Goal: Book appointment/travel/reservation

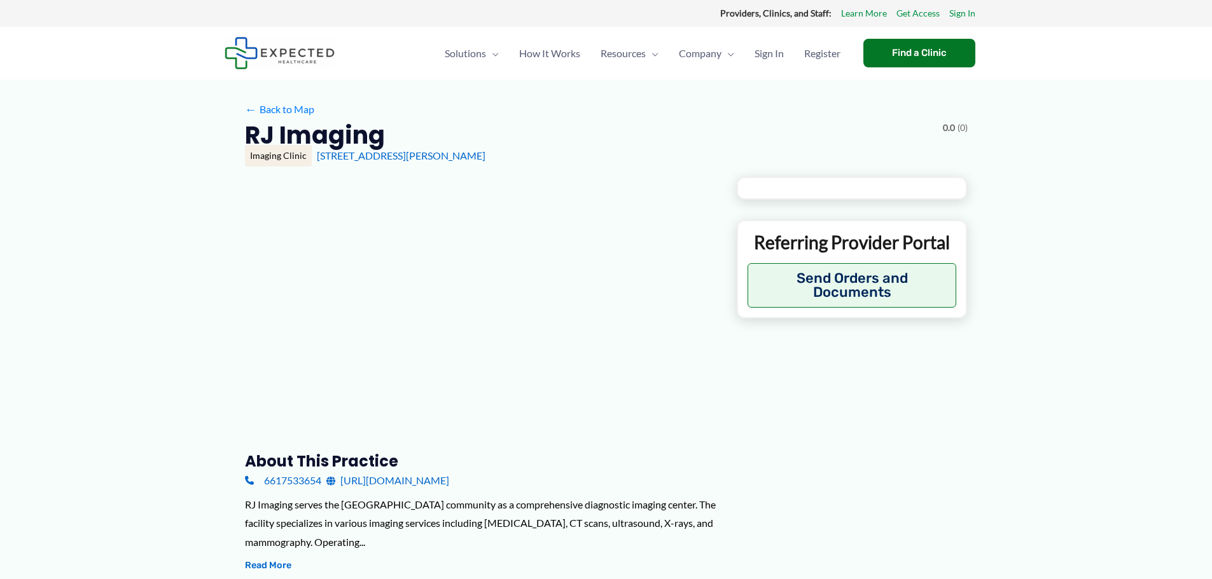
type input "**********"
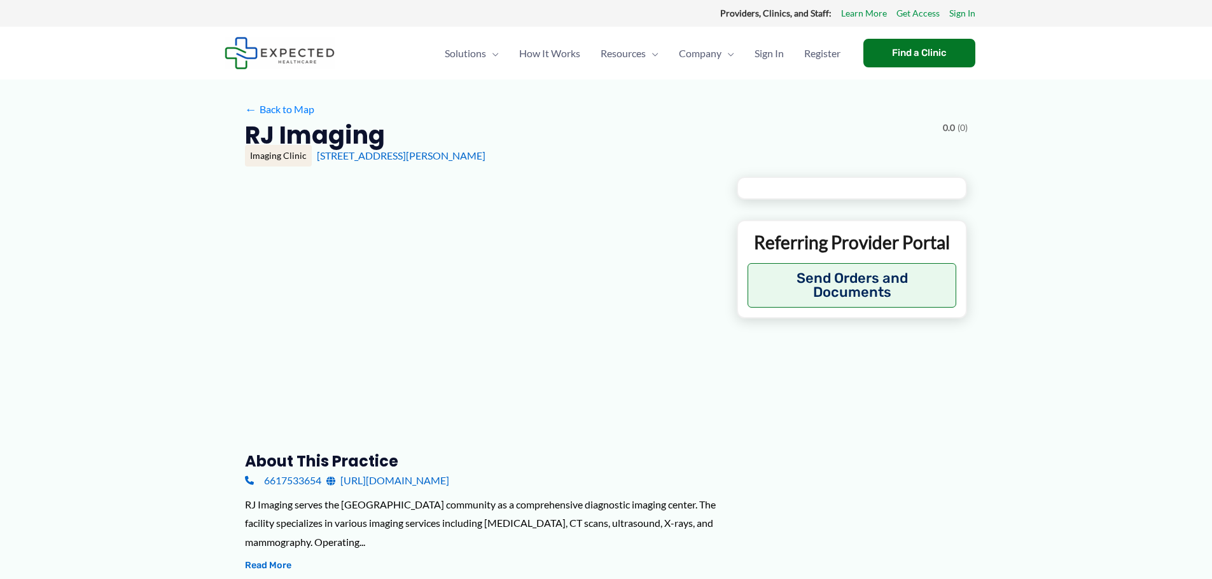
type input "**********"
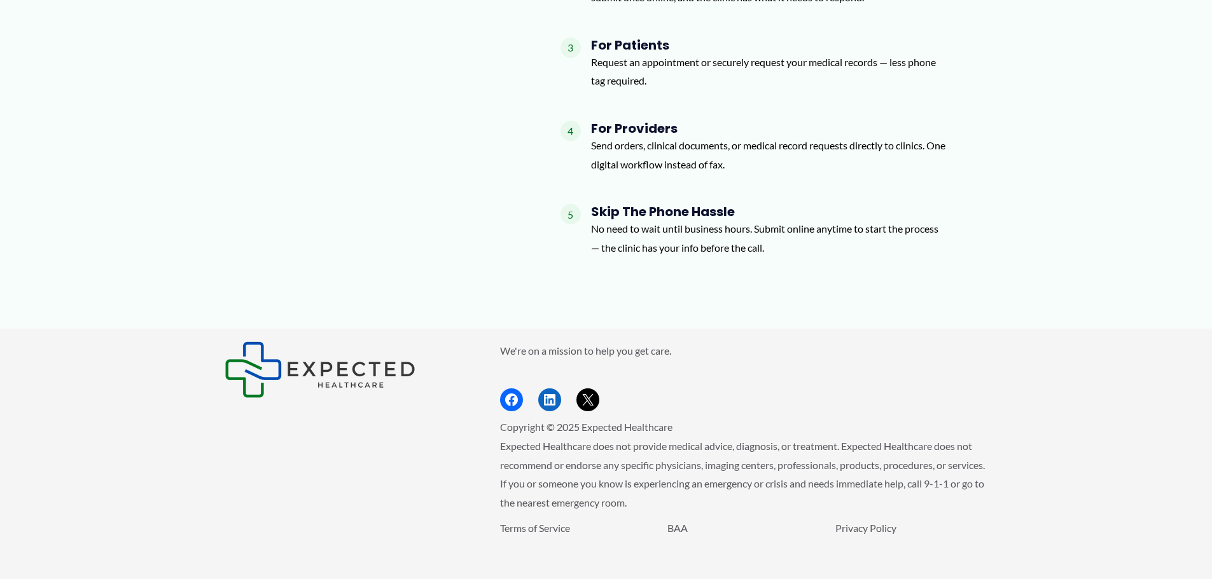
scroll to position [1542, 0]
